Goal: Task Accomplishment & Management: Manage account settings

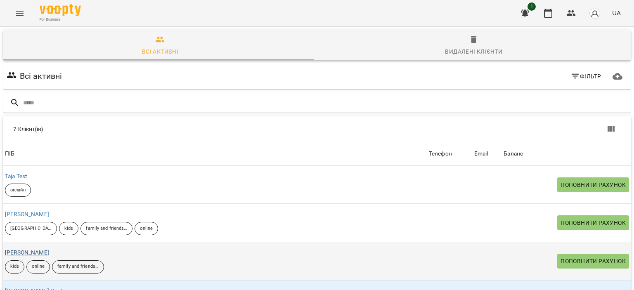
click at [37, 249] on div "[PERSON_NAME]" at bounding box center [26, 253] width 47 height 12
click at [38, 252] on link "[PERSON_NAME]" at bounding box center [27, 252] width 44 height 7
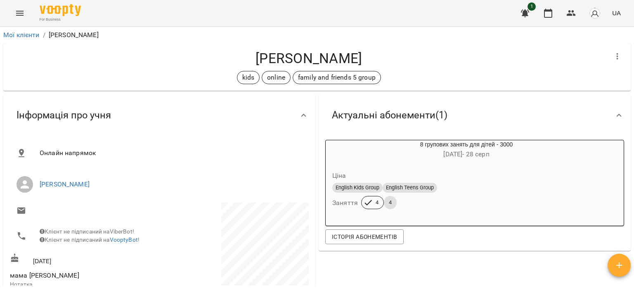
click at [619, 261] on icon "button" at bounding box center [619, 265] width 10 height 10
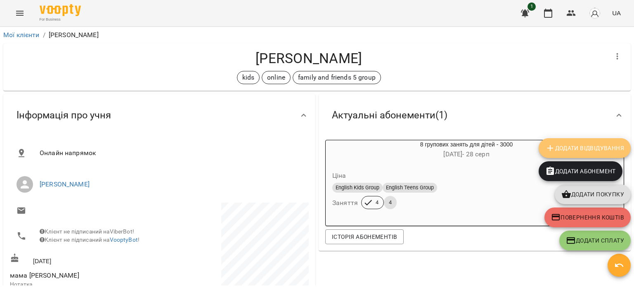
click at [576, 148] on span "Додати Відвідування" at bounding box center [584, 148] width 79 height 10
select select
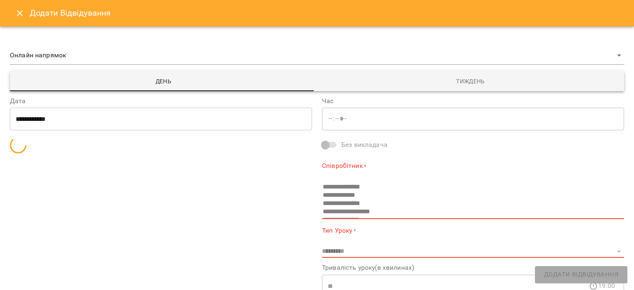
type input "*****"
select select "**********"
type input "**********"
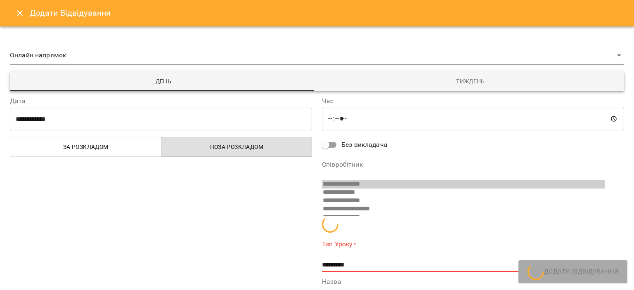
scroll to position [5, 0]
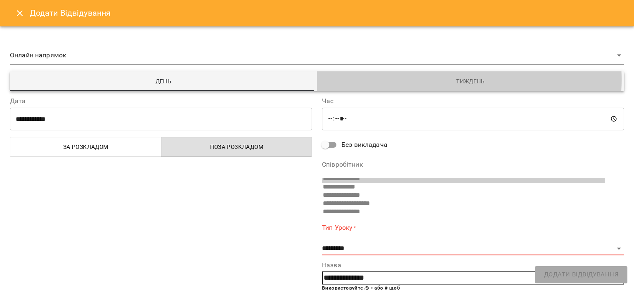
click at [439, 80] on span "Тиждень" at bounding box center [470, 81] width 297 height 10
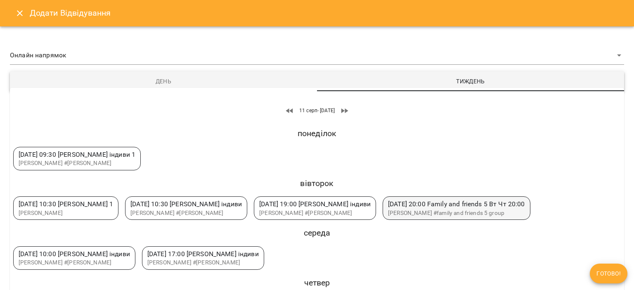
click at [496, 208] on span "[DATE] 20:00 Family and friends 5 Вт Чт 20:00" at bounding box center [456, 204] width 137 height 10
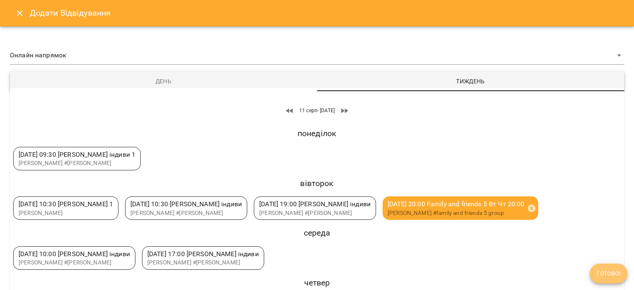
click at [619, 277] on span "Готово!" at bounding box center [609, 274] width 24 height 10
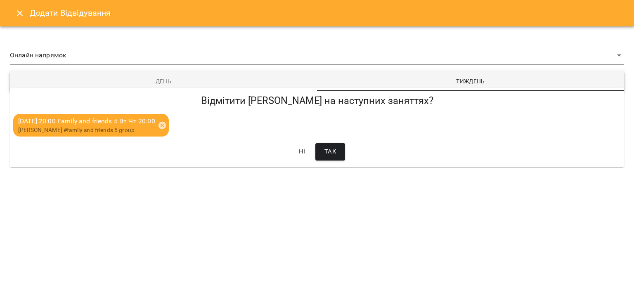
click at [332, 154] on span "Так" at bounding box center [330, 152] width 12 height 11
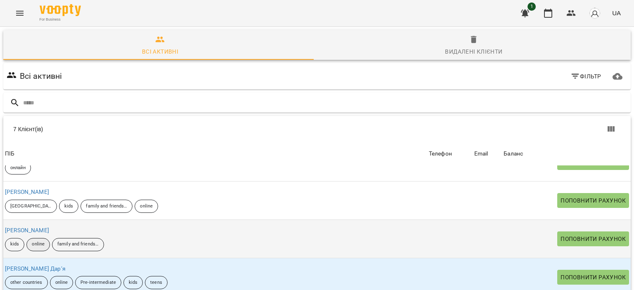
scroll to position [41, 0]
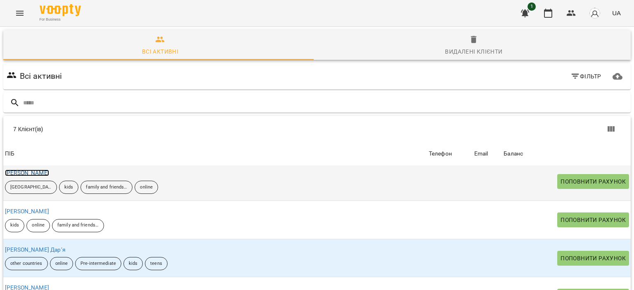
click at [34, 170] on link "[PERSON_NAME]" at bounding box center [27, 173] width 44 height 7
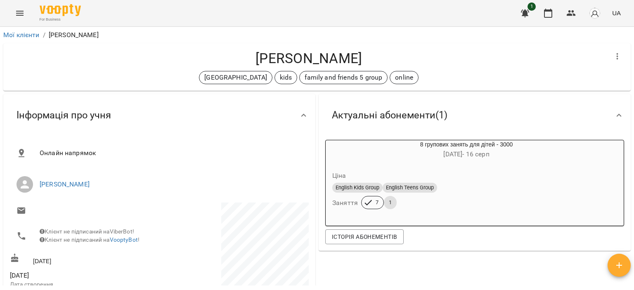
click at [615, 260] on icon "button" at bounding box center [619, 265] width 10 height 10
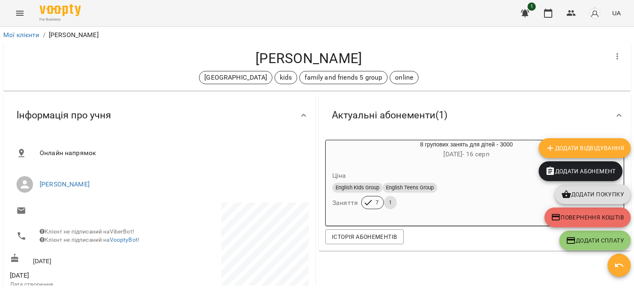
click at [560, 140] on button "Додати Відвідування" at bounding box center [585, 148] width 92 height 20
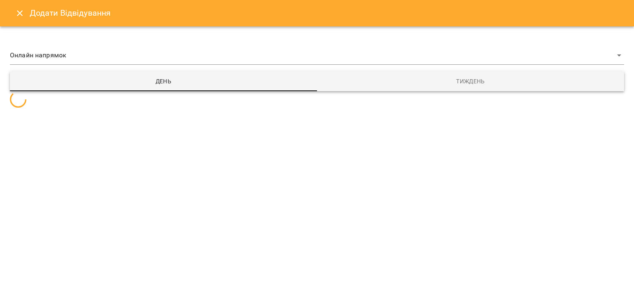
select select "**********"
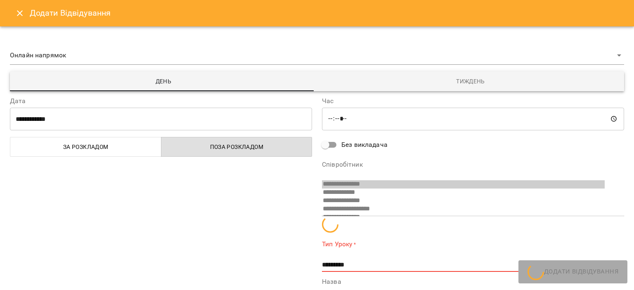
scroll to position [5, 0]
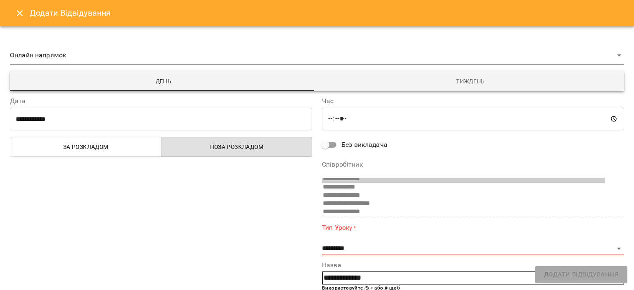
click at [457, 85] on span "Тиждень" at bounding box center [470, 81] width 297 height 10
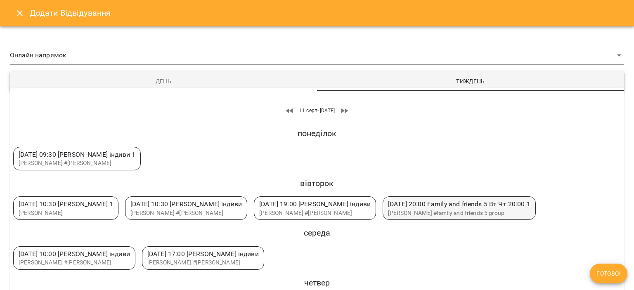
click at [497, 208] on span "[DATE] 20:00 Family and friends 5 Вт Чт 20:00 1" at bounding box center [459, 204] width 142 height 10
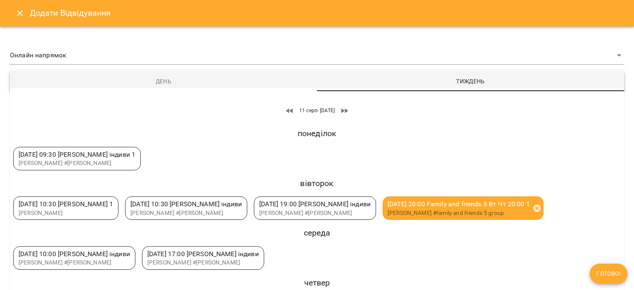
click at [605, 272] on span "Готово!" at bounding box center [609, 274] width 24 height 10
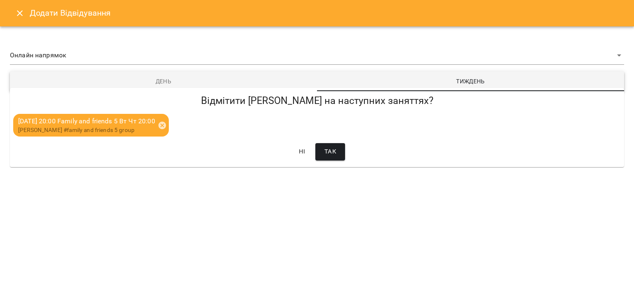
click at [334, 147] on span "Так" at bounding box center [330, 152] width 12 height 11
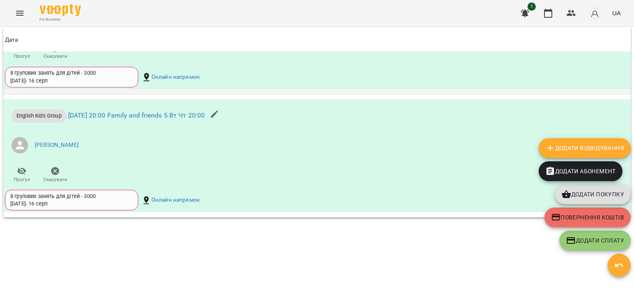
scroll to position [826, 0]
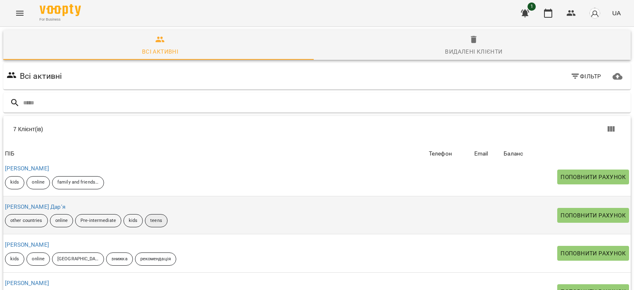
scroll to position [83, 0]
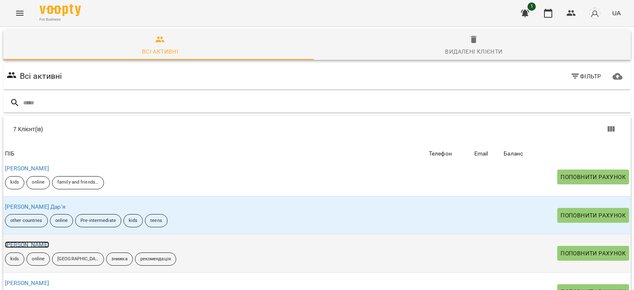
click at [18, 241] on link "[PERSON_NAME]" at bounding box center [27, 244] width 44 height 7
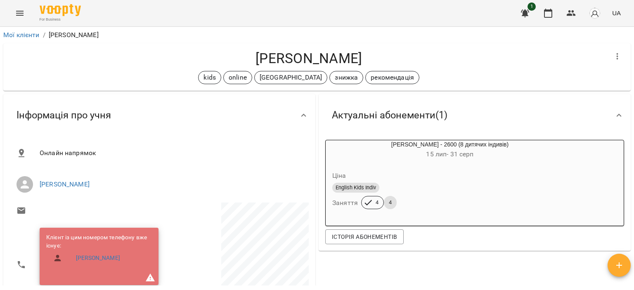
click at [616, 270] on button "button" at bounding box center [619, 265] width 23 height 23
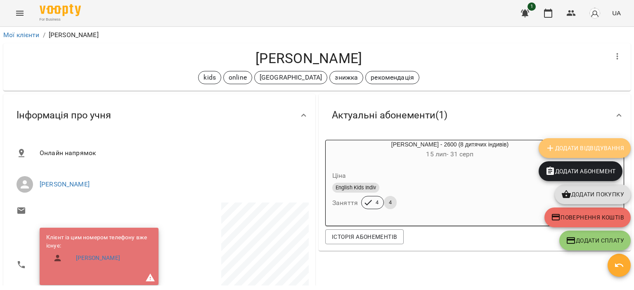
click at [575, 148] on span "Додати Відвідування" at bounding box center [584, 148] width 79 height 10
select select
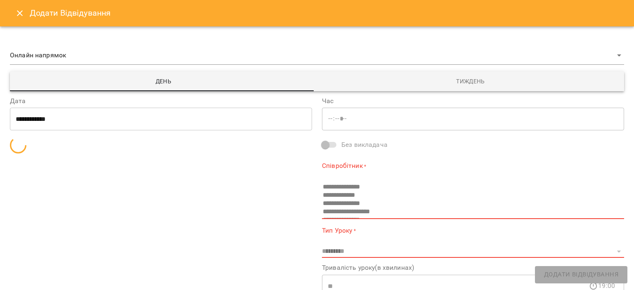
type input "*****"
select select "**********"
type input "**********"
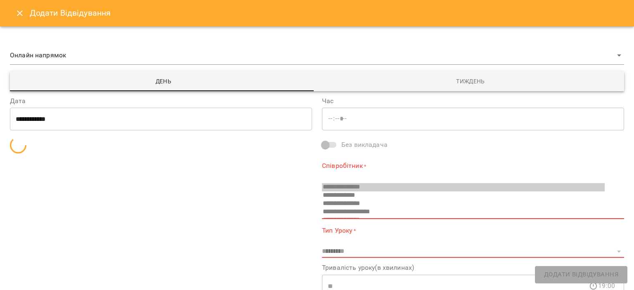
scroll to position [5, 0]
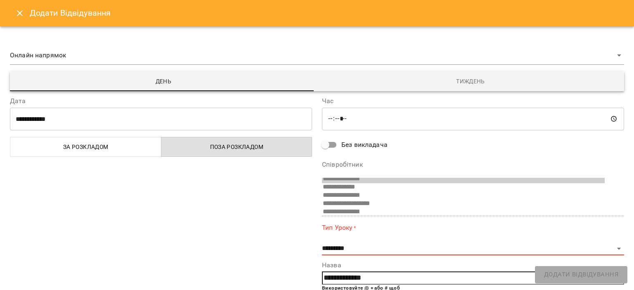
click at [420, 71] on button "Тиждень" at bounding box center [470, 81] width 307 height 20
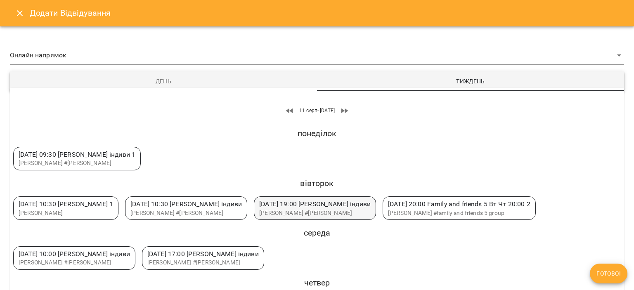
click at [303, 215] on span "[PERSON_NAME]" at bounding box center [281, 213] width 44 height 7
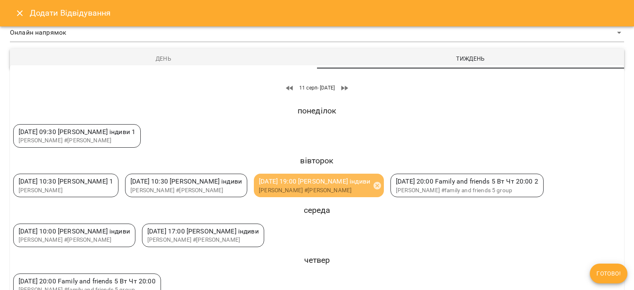
scroll to position [35, 0]
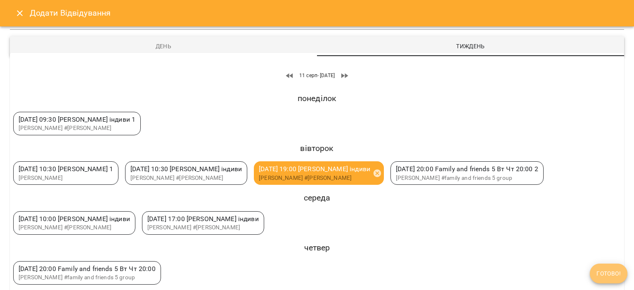
drag, startPoint x: 612, startPoint y: 268, endPoint x: 542, endPoint y: 290, distance: 72.7
click at [611, 268] on button "Готово!" at bounding box center [609, 274] width 38 height 20
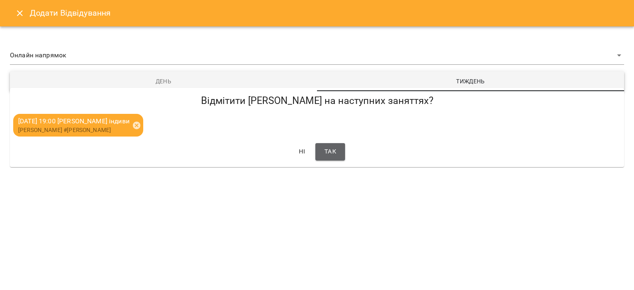
click at [340, 156] on button "Так" at bounding box center [330, 151] width 30 height 17
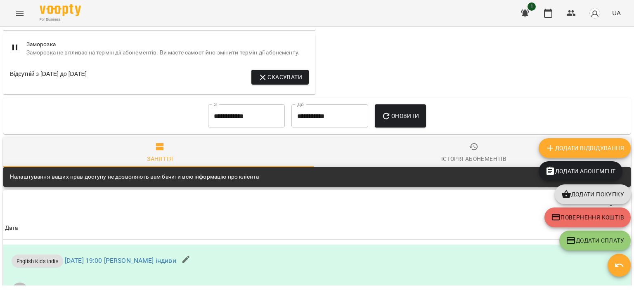
scroll to position [537, 0]
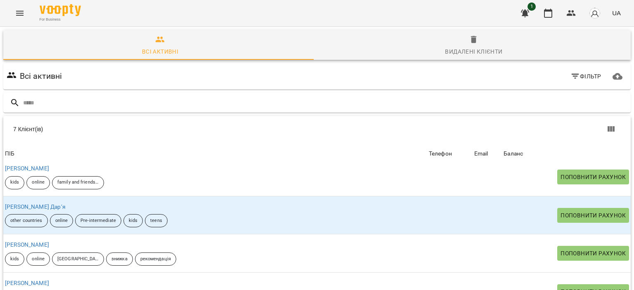
scroll to position [109, 0]
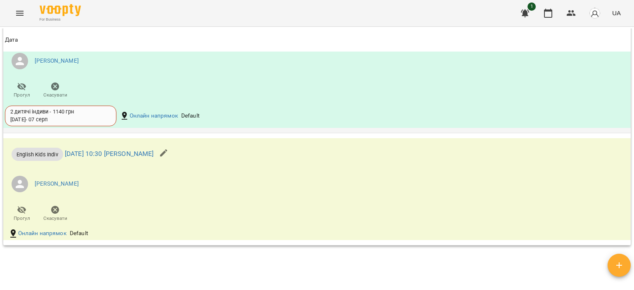
scroll to position [661, 0]
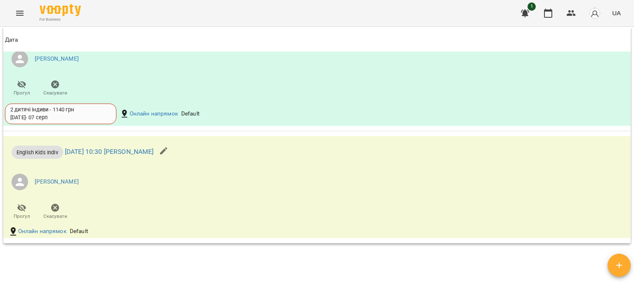
click at [523, 12] on icon "button" at bounding box center [525, 13] width 8 height 8
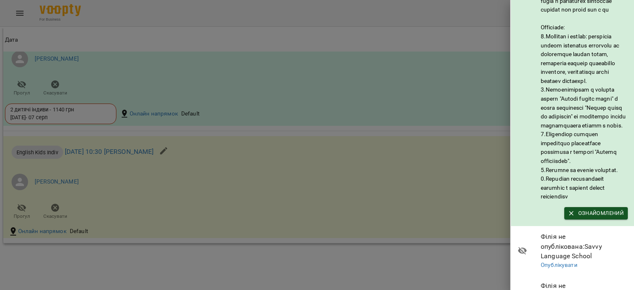
scroll to position [151, 0]
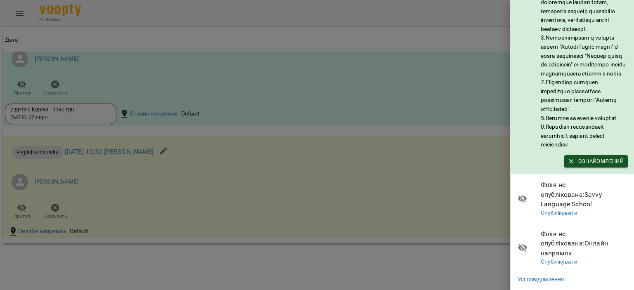
click at [499, 175] on div at bounding box center [317, 145] width 634 height 290
